Goal: Task Accomplishment & Management: Manage account settings

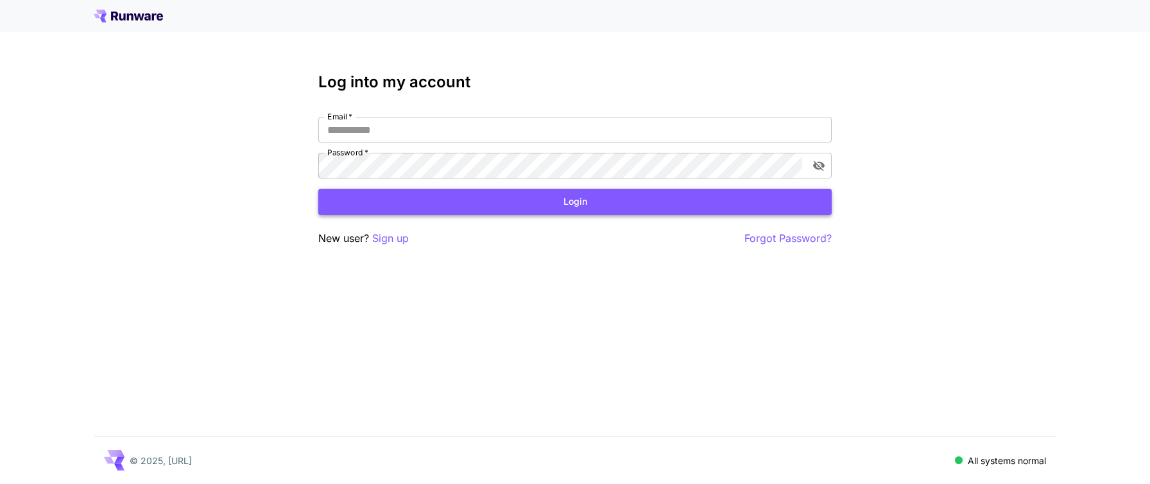
type input "**********"
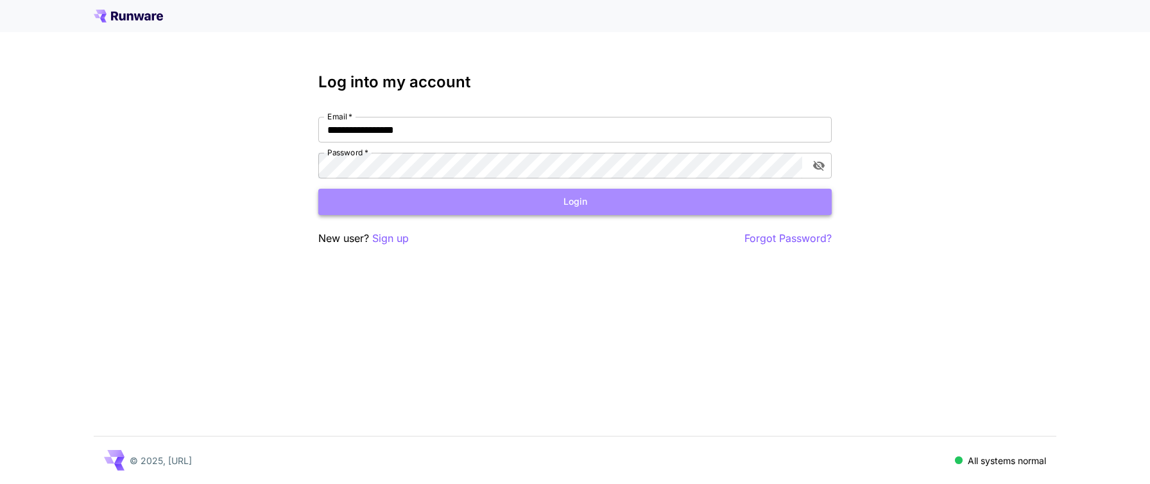
click at [528, 201] on button "Login" at bounding box center [574, 202] width 513 height 26
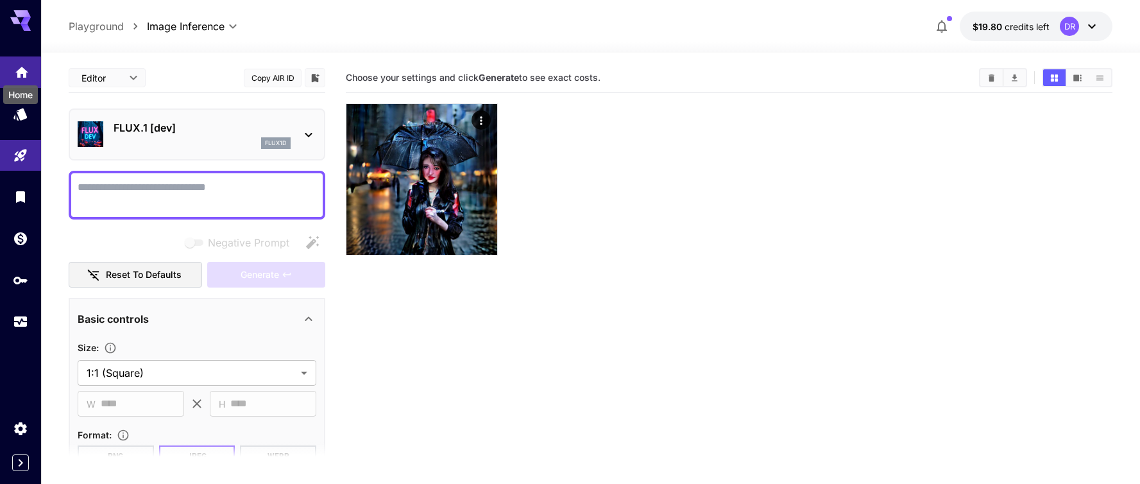
click at [21, 73] on icon "Home" at bounding box center [21, 68] width 13 height 11
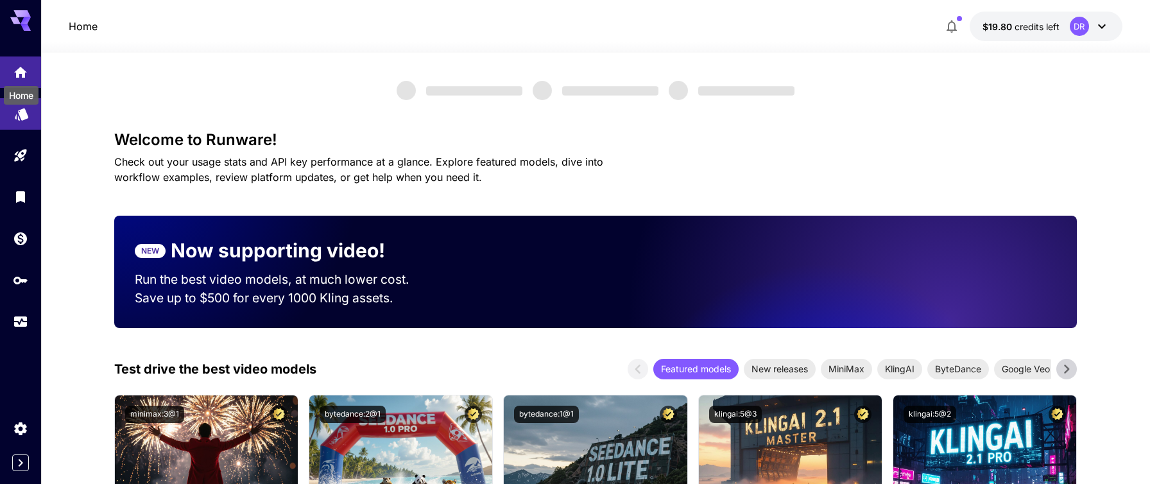
click at [21, 120] on link at bounding box center [20, 113] width 41 height 31
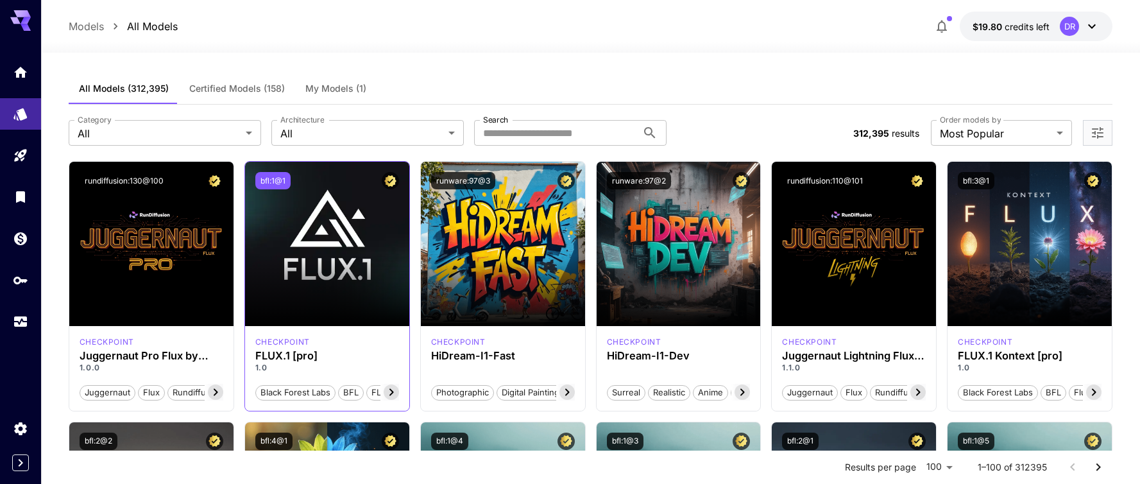
click at [285, 183] on button "bfl:1@1" at bounding box center [272, 180] width 35 height 17
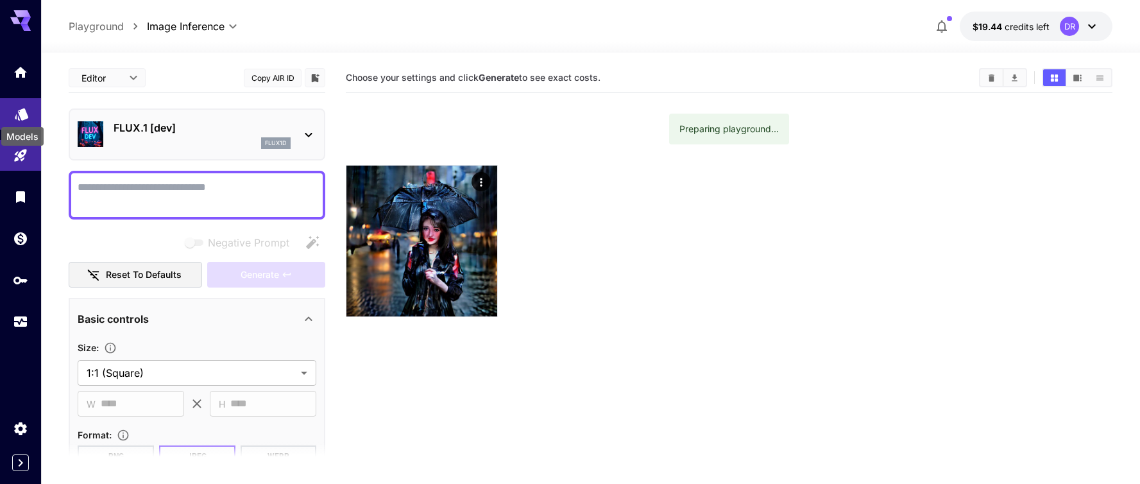
click at [17, 116] on icon "Models" at bounding box center [21, 110] width 15 height 15
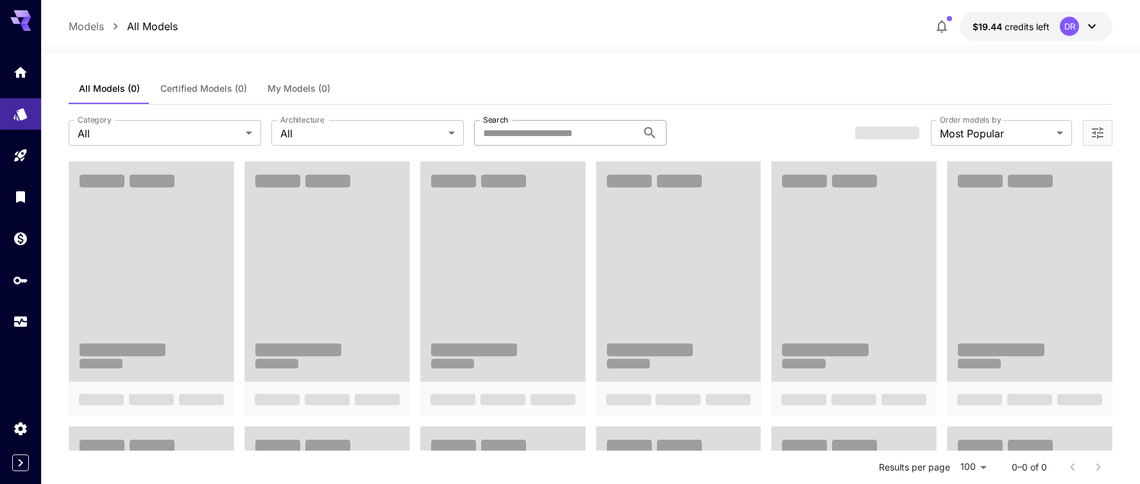
click at [529, 135] on input "Search" at bounding box center [555, 133] width 163 height 26
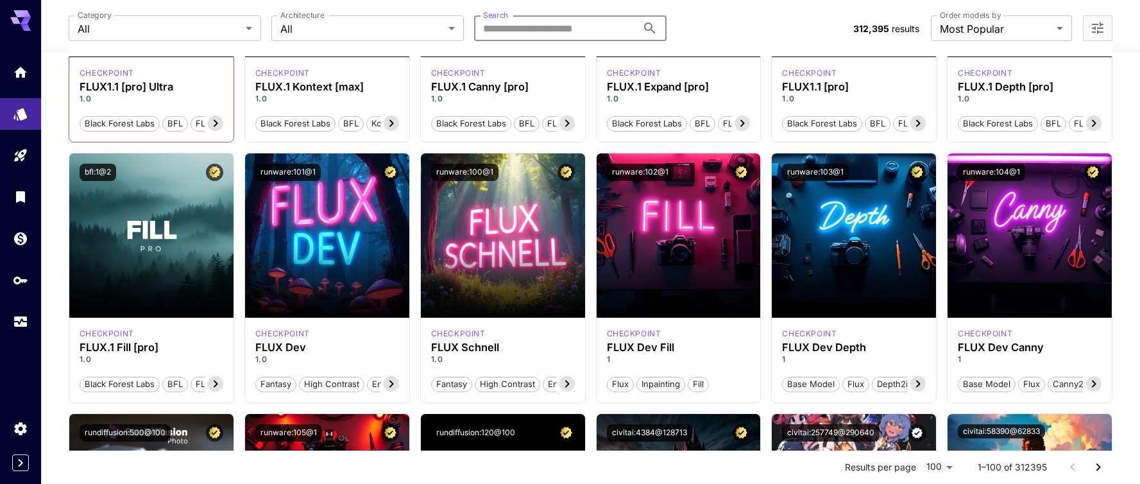
scroll to position [539, 0]
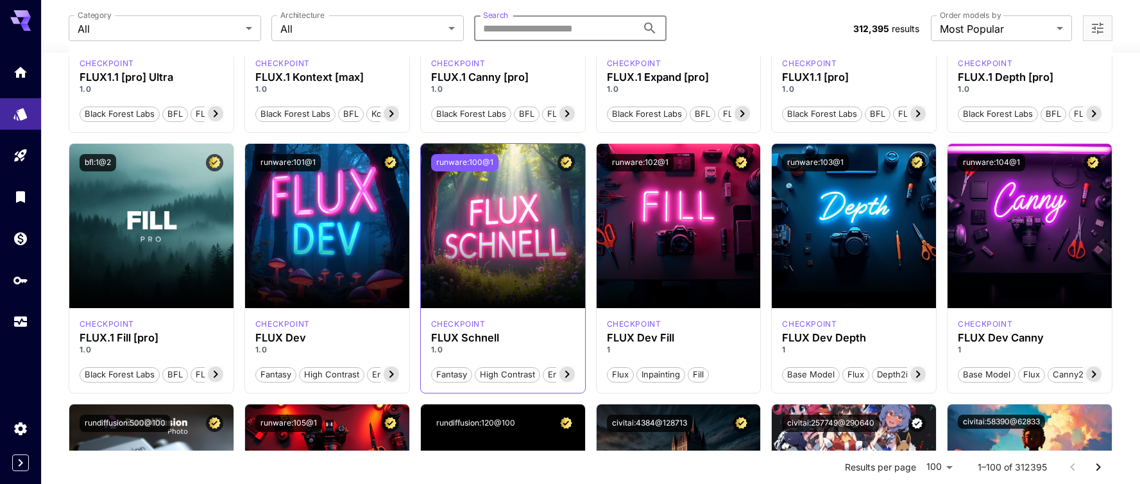
click at [458, 157] on button "runware:100@1" at bounding box center [464, 162] width 67 height 17
click at [291, 162] on button "runware:101@1" at bounding box center [287, 162] width 65 height 17
click at [464, 47] on div "**********" at bounding box center [591, 28] width 1044 height 56
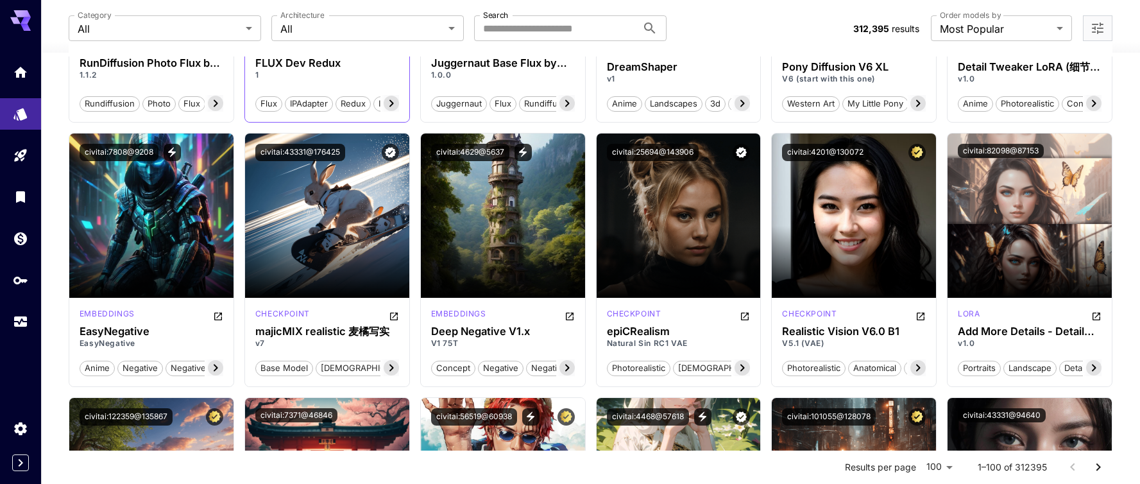
scroll to position [1078, 0]
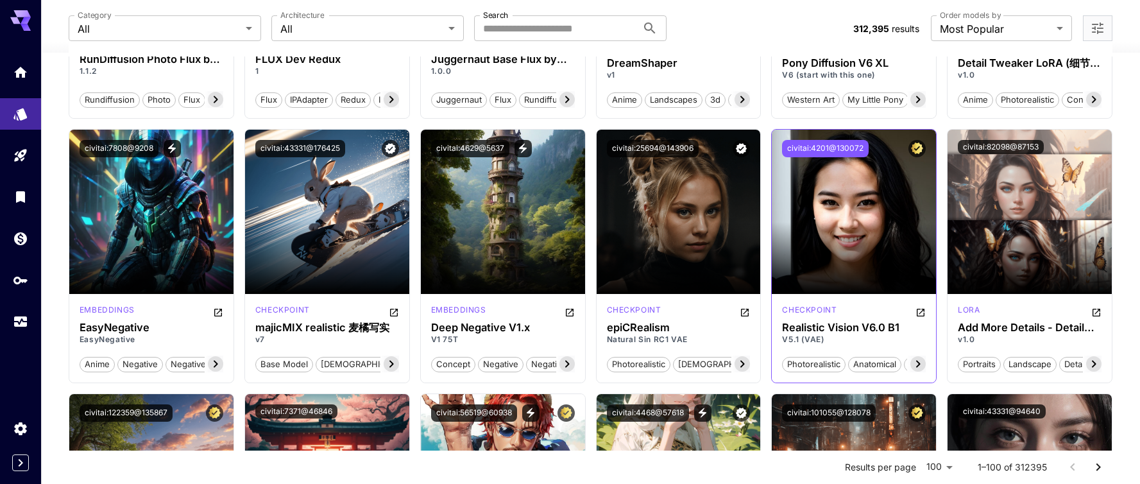
click at [842, 143] on button "civitai:4201@130072" at bounding box center [825, 148] width 87 height 17
click at [682, 140] on button "civitai:25694@143906" at bounding box center [653, 148] width 92 height 17
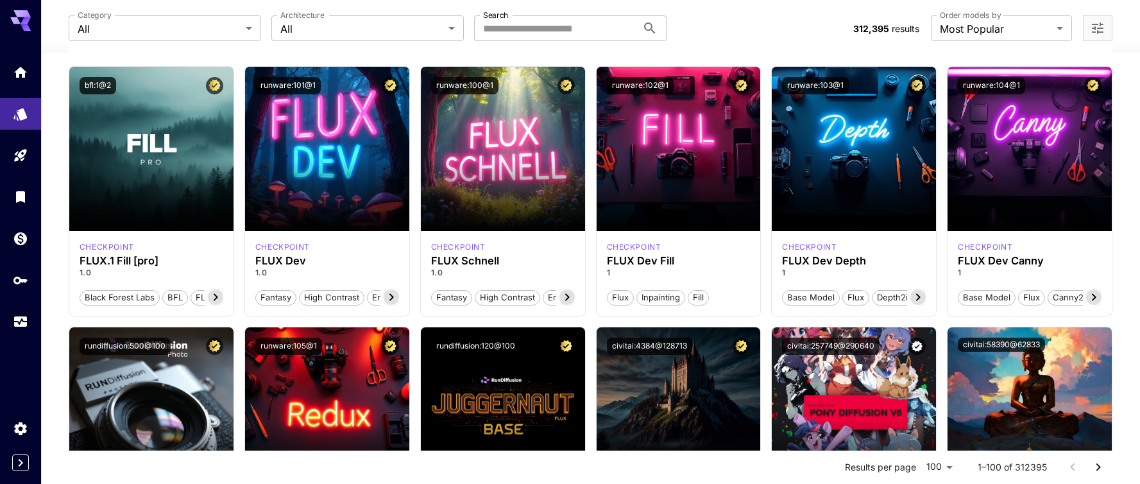
scroll to position [77, 0]
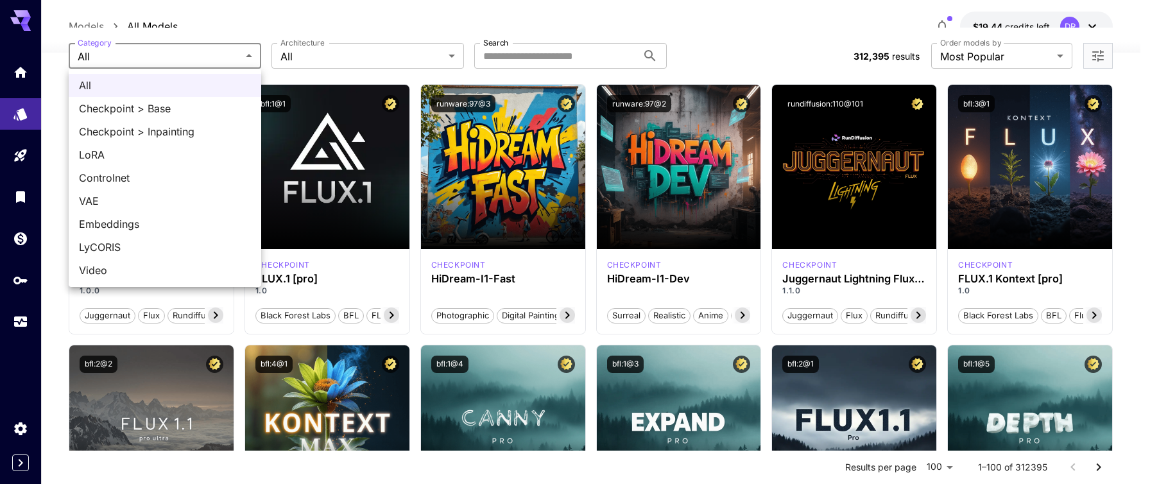
click at [403, 279] on div at bounding box center [575, 242] width 1150 height 484
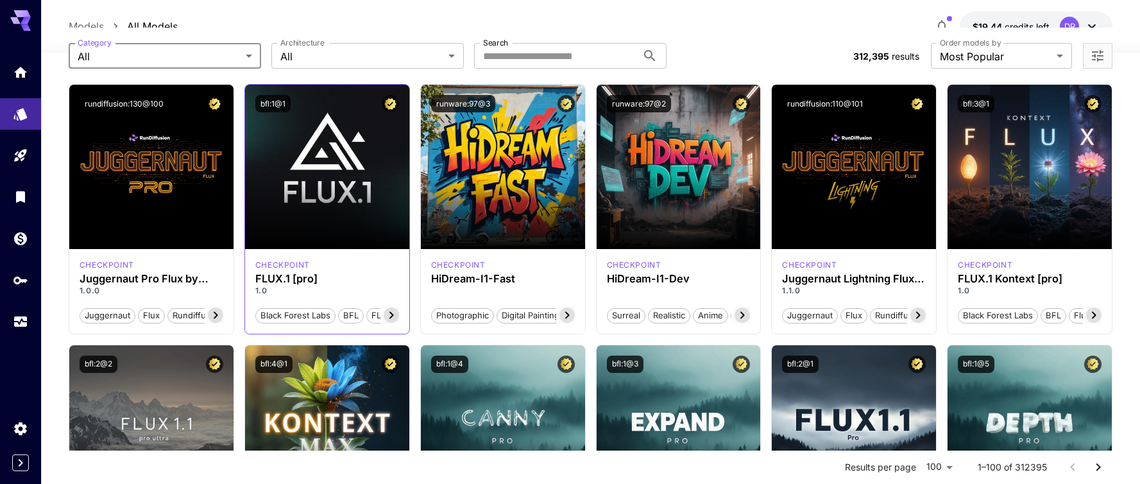
scroll to position [0, 0]
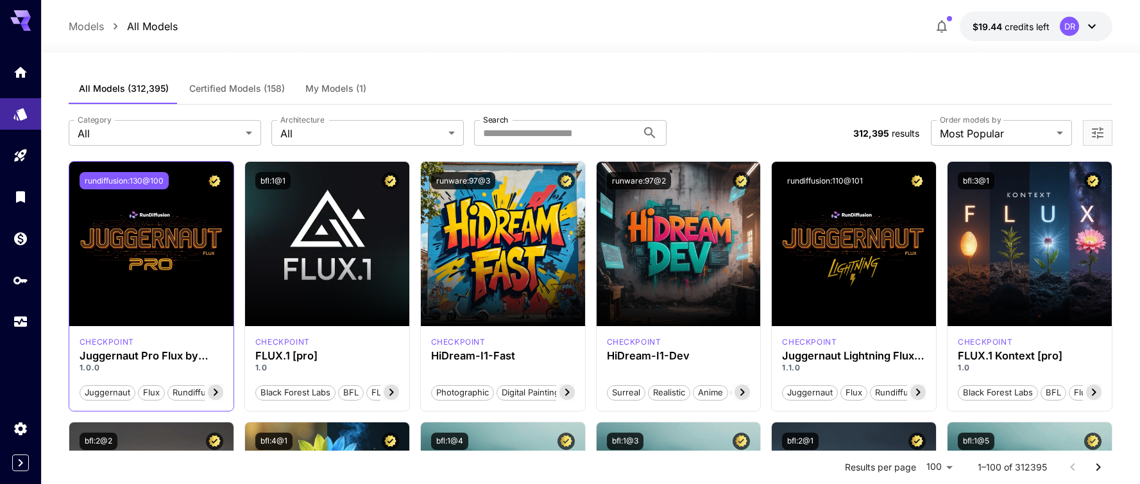
click at [142, 180] on button "rundiffusion:130@100" at bounding box center [124, 180] width 89 height 17
click at [977, 179] on button "bfl:3@1" at bounding box center [976, 180] width 37 height 17
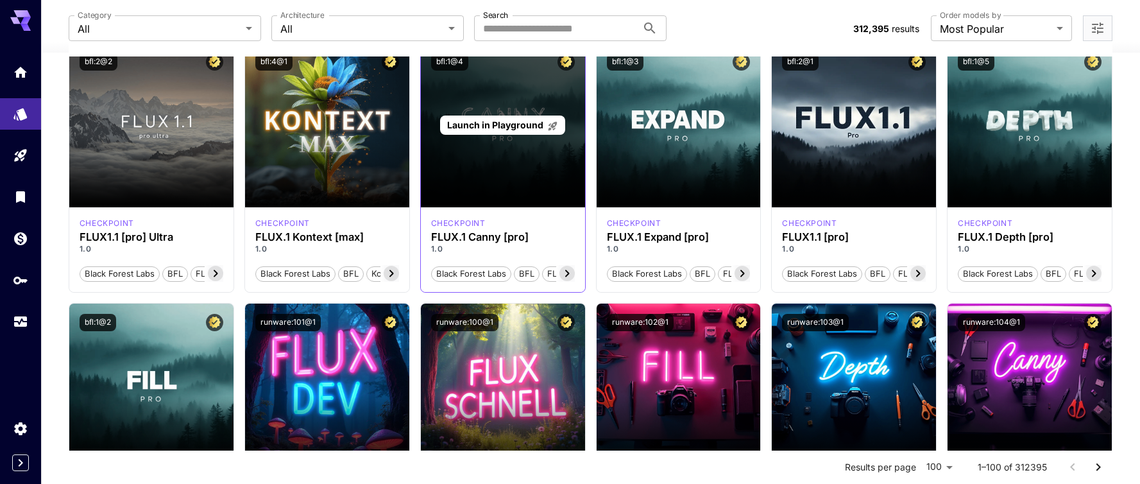
scroll to position [462, 0]
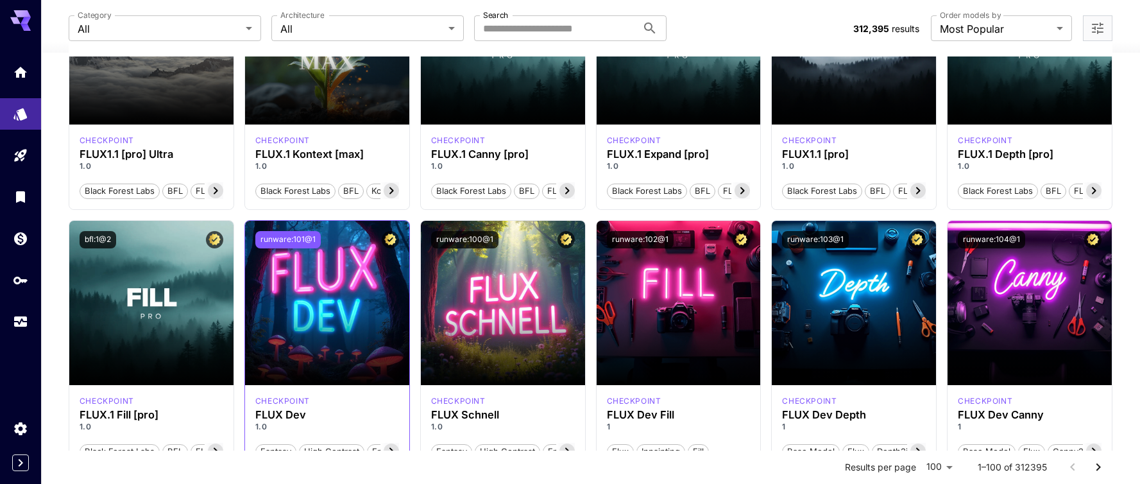
click at [299, 239] on button "runware:101@1" at bounding box center [287, 239] width 65 height 17
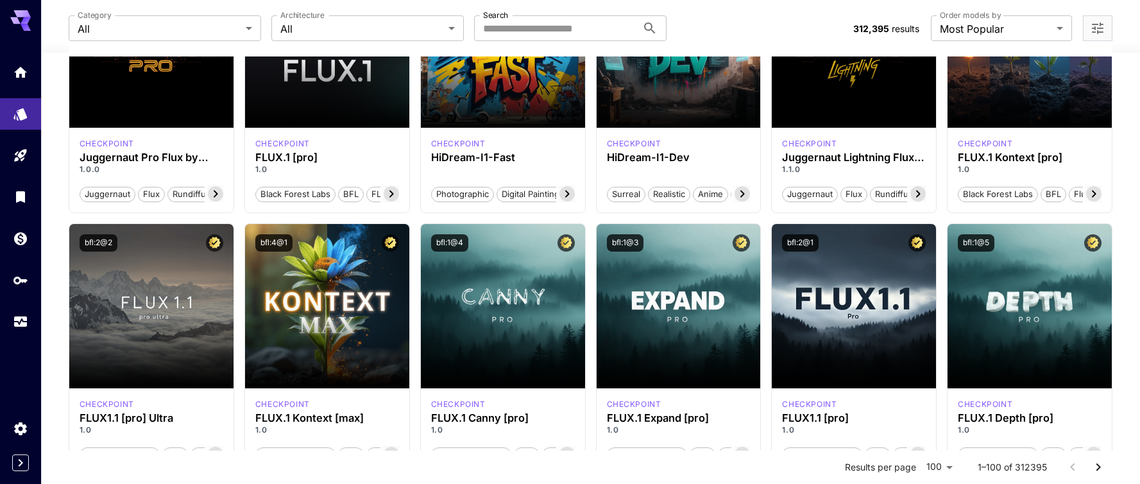
scroll to position [0, 0]
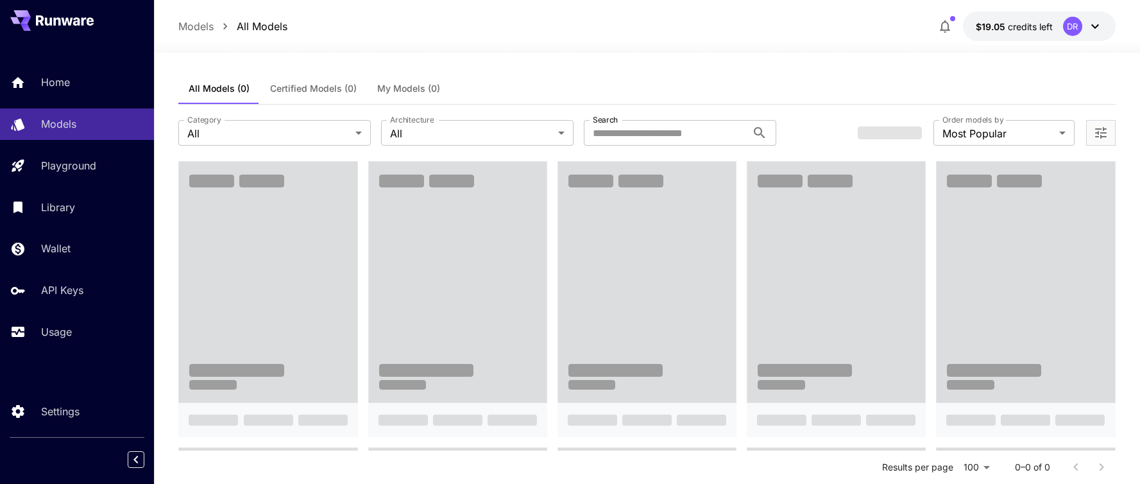
click at [1100, 26] on icon at bounding box center [1094, 26] width 15 height 15
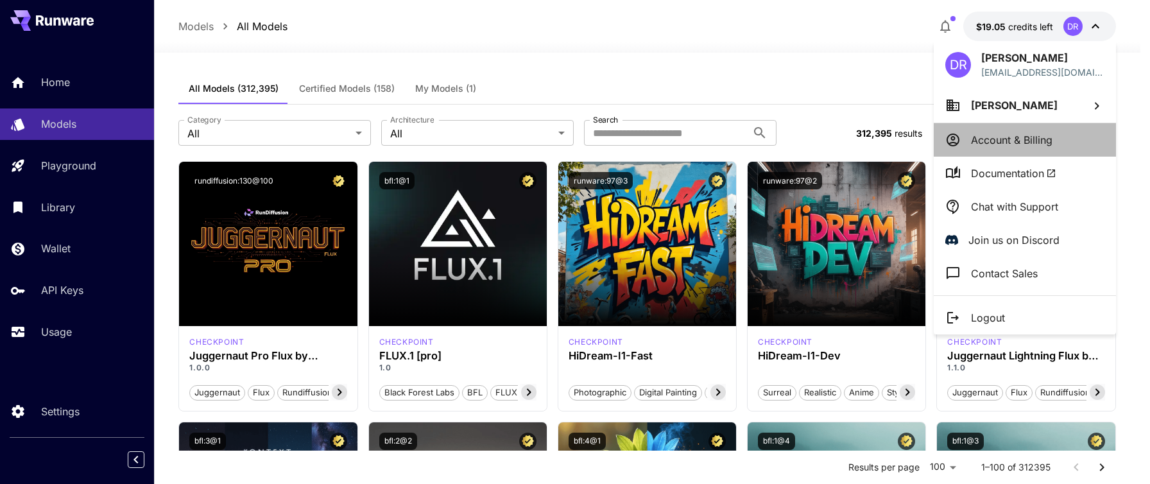
click at [1025, 139] on p "Account & Billing" at bounding box center [1011, 139] width 81 height 15
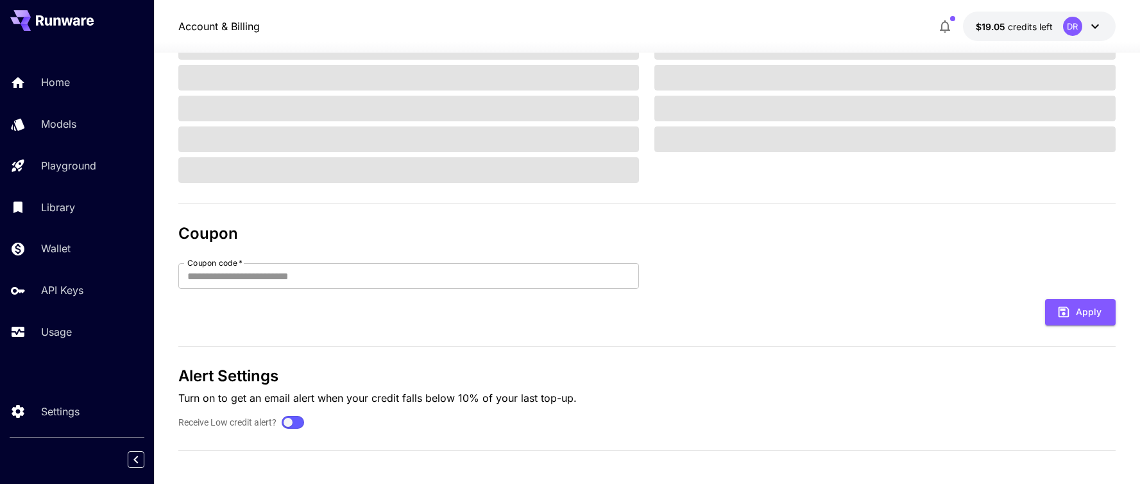
scroll to position [194, 0]
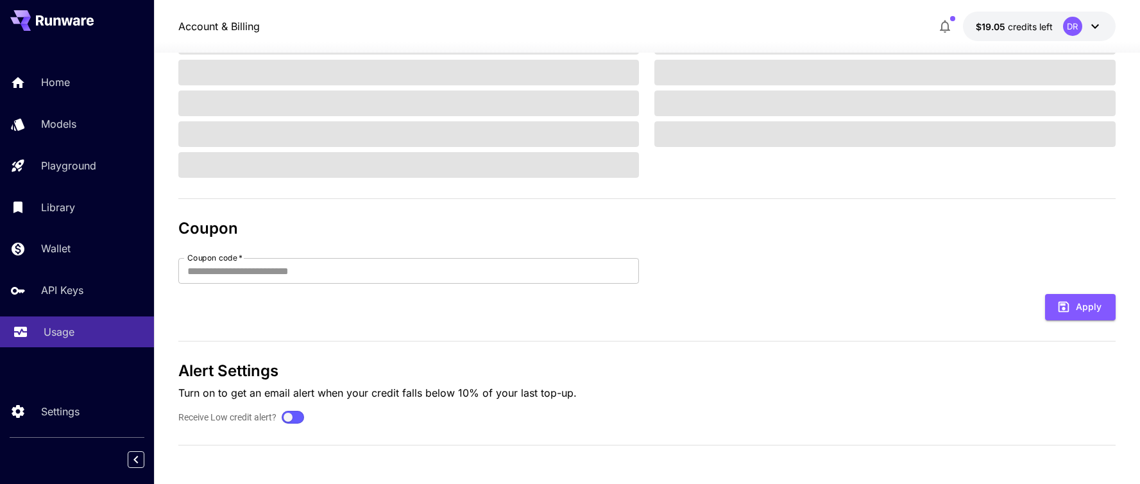
click at [80, 319] on link "Usage" at bounding box center [77, 331] width 154 height 31
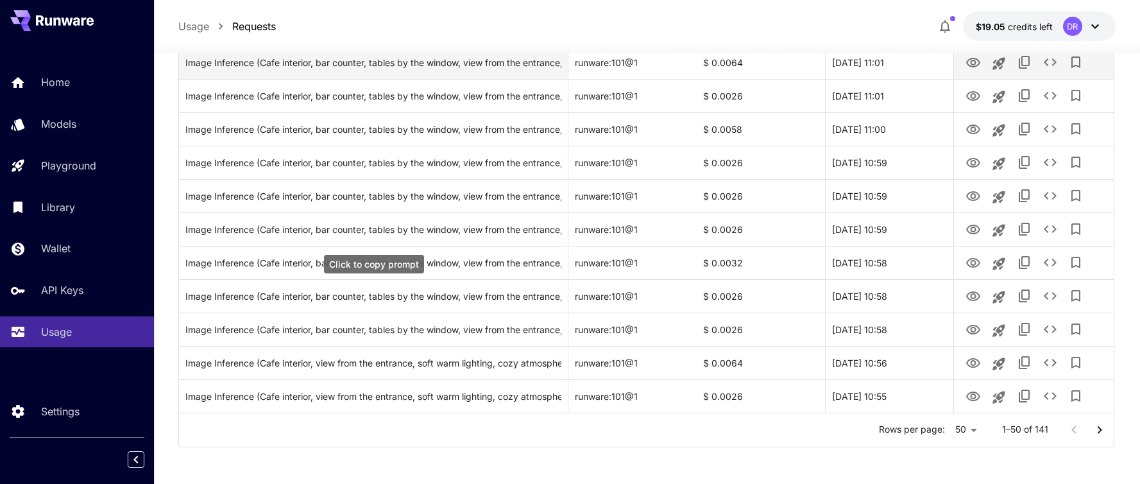
scroll to position [1510, 0]
